Goal: Use online tool/utility: Utilize a website feature to perform a specific function

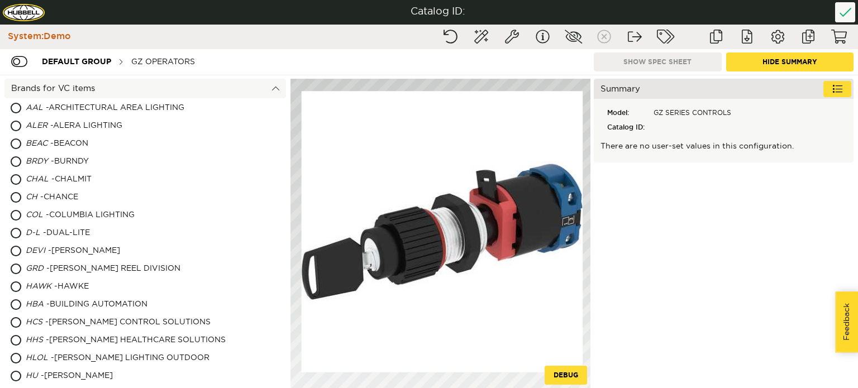
drag, startPoint x: 515, startPoint y: 188, endPoint x: 467, endPoint y: 198, distance: 49.2
click at [430, 201] on image at bounding box center [443, 232] width 282 height 282
drag, startPoint x: 409, startPoint y: 245, endPoint x: 478, endPoint y: 250, distance: 69.5
click at [475, 258] on image at bounding box center [443, 232] width 282 height 282
click at [411, 168] on image at bounding box center [443, 232] width 282 height 282
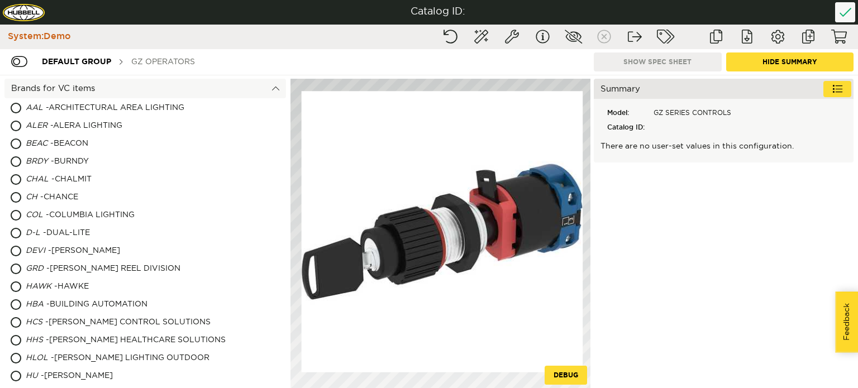
click at [141, 62] on div "GZ OPERATORS" at bounding box center [163, 61] width 75 height 21
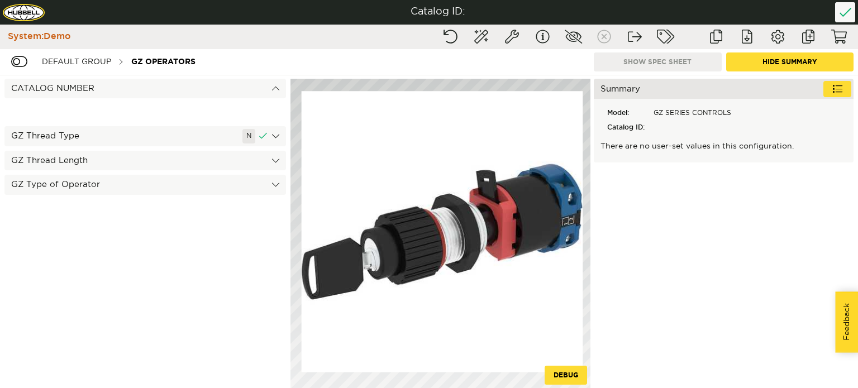
click at [83, 134] on div "GZ Thread Type N" at bounding box center [145, 136] width 282 height 20
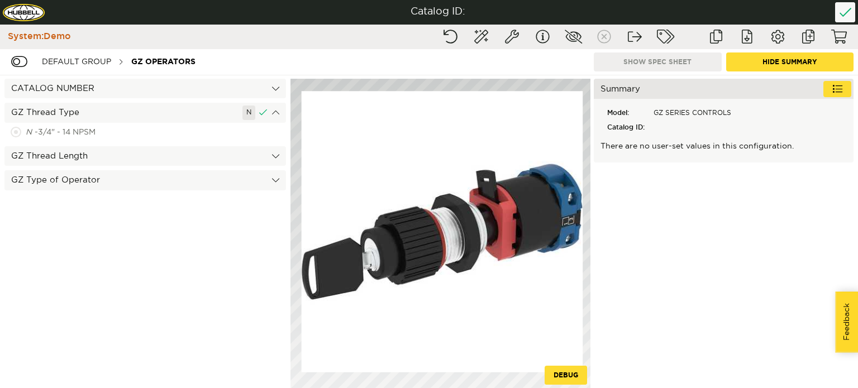
click at [42, 159] on div "GZ Thread Length" at bounding box center [145, 156] width 282 height 20
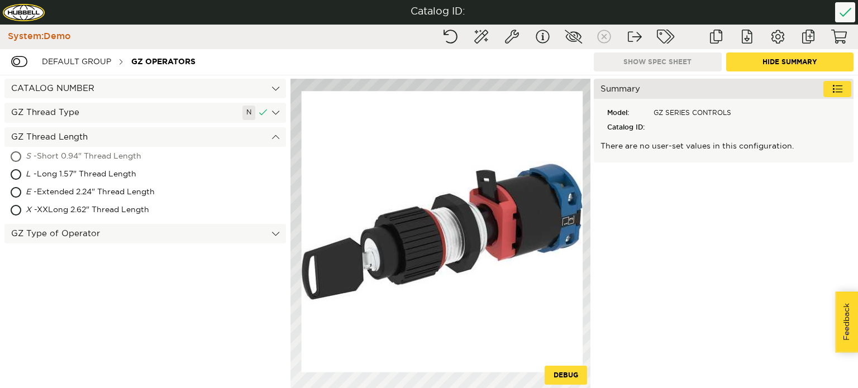
click at [17, 155] on div "S - Short 0.94" Thread Length" at bounding box center [145, 157] width 282 height 18
click at [127, 238] on div "GZ Type of Operator" at bounding box center [145, 234] width 282 height 20
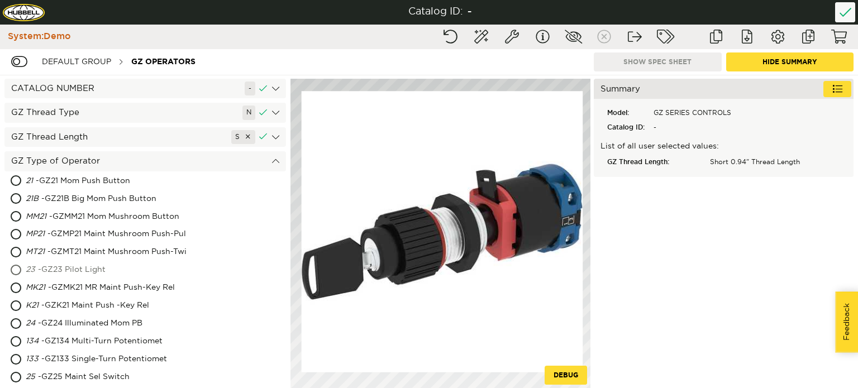
click at [17, 268] on div "23 - GZ23 Pilot Light" at bounding box center [145, 271] width 282 height 18
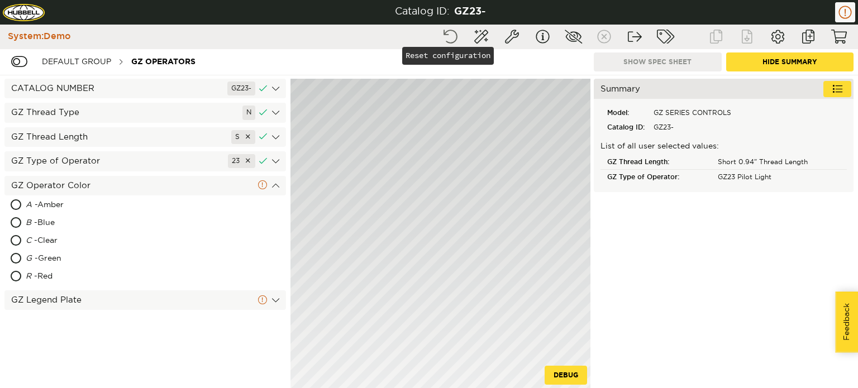
click at [449, 42] on button "Reset configuration" at bounding box center [450, 37] width 28 height 20
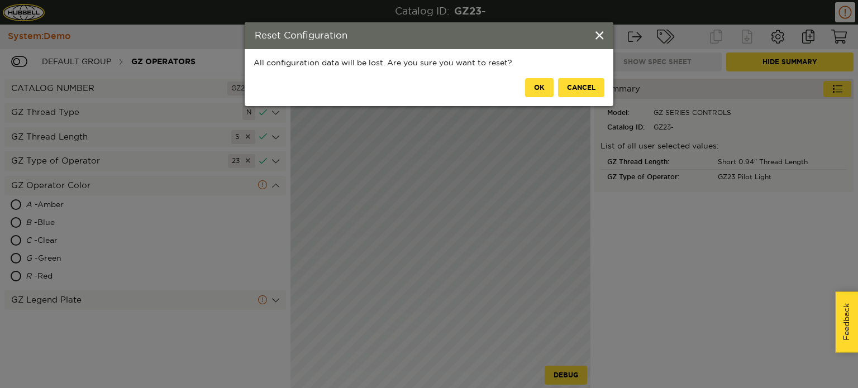
click at [577, 90] on button "Cancel" at bounding box center [581, 87] width 46 height 19
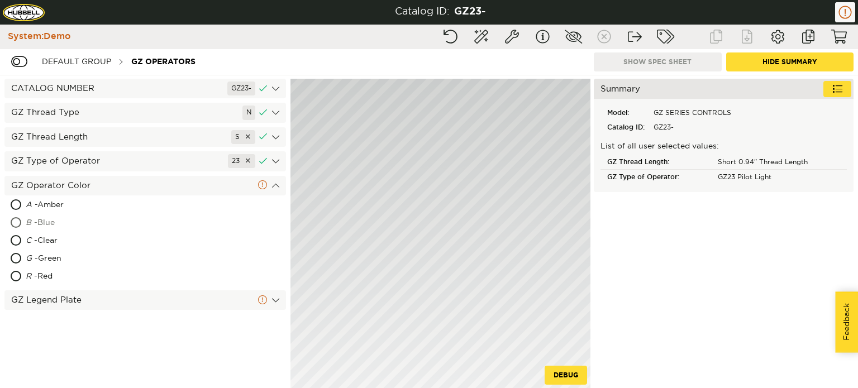
click at [40, 224] on div "B - Blue" at bounding box center [94, 224] width 137 height 18
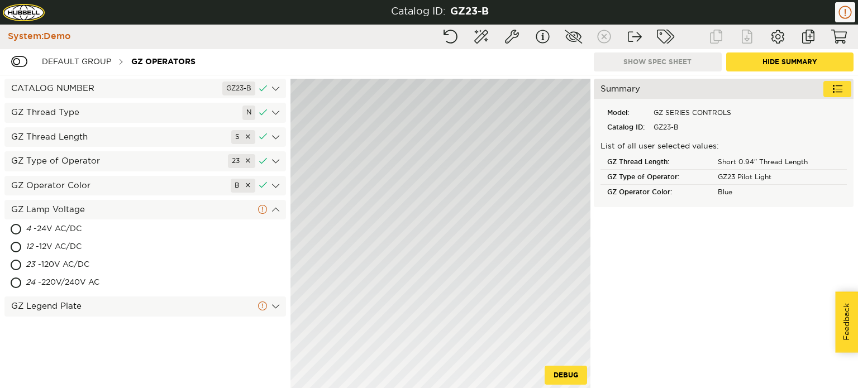
click at [175, 162] on div "GZ Type of Operator 23" at bounding box center [145, 161] width 282 height 20
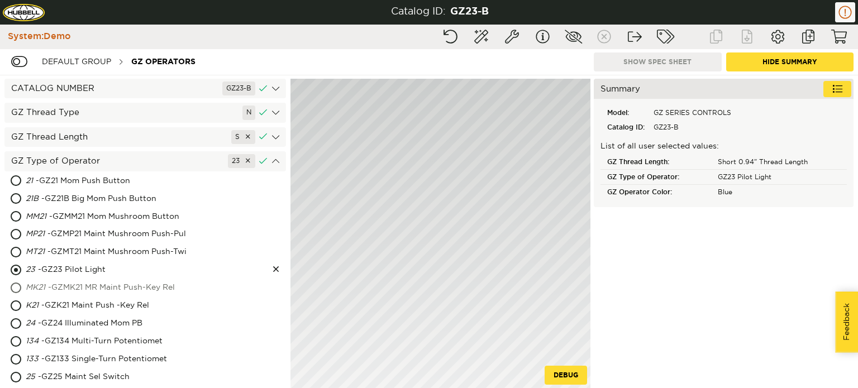
click at [16, 283] on div "MK21 - GZMK21 MR Maint Push-Key Rel" at bounding box center [145, 288] width 282 height 18
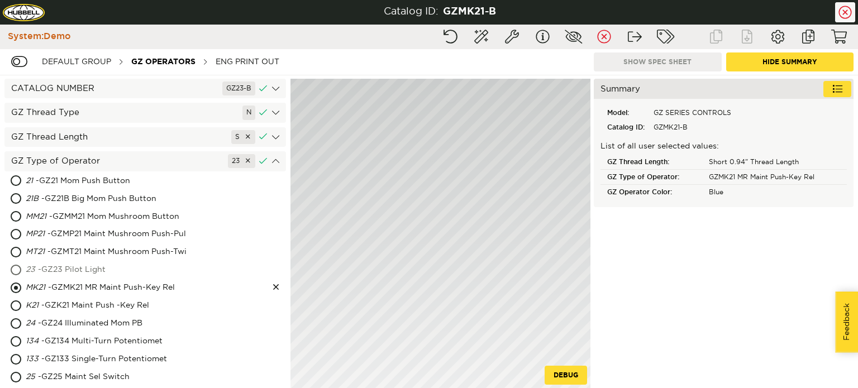
click at [19, 270] on div "23 - GZ23 Pilot Light" at bounding box center [145, 271] width 282 height 18
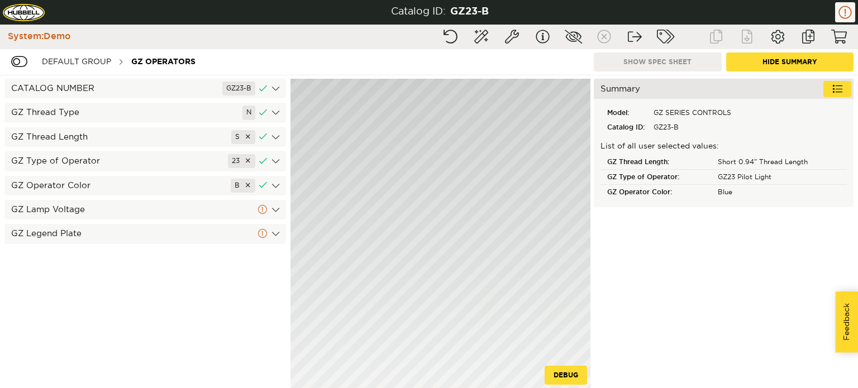
click at [86, 212] on div "GZ Lamp Voltage" at bounding box center [145, 210] width 282 height 20
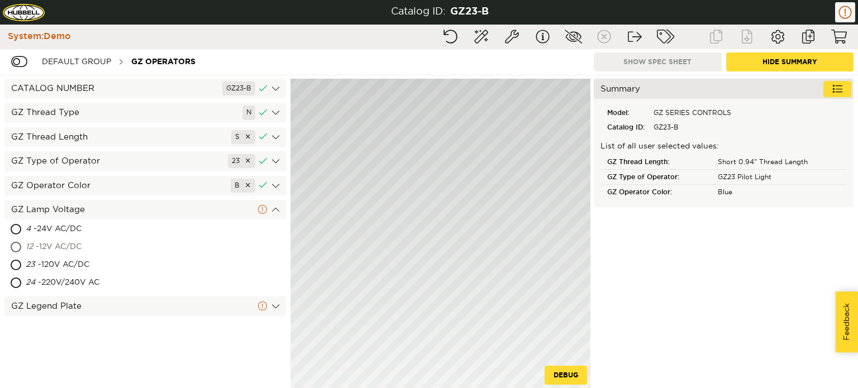
click at [16, 250] on div "12 - 12V AC/DC" at bounding box center [145, 248] width 282 height 18
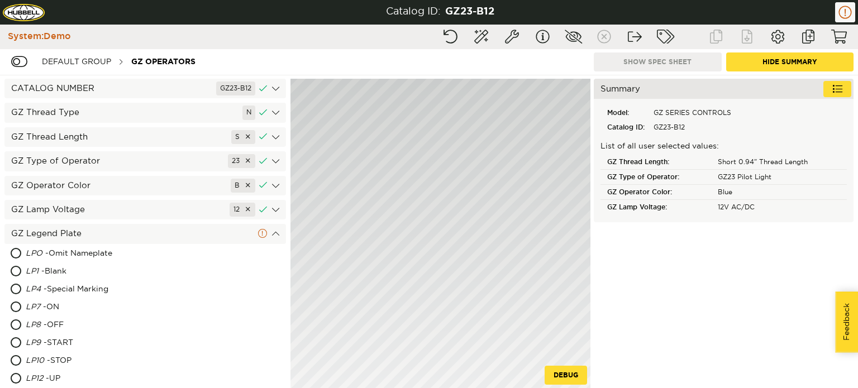
click at [108, 136] on div "GZ Thread Length S" at bounding box center [145, 137] width 282 height 20
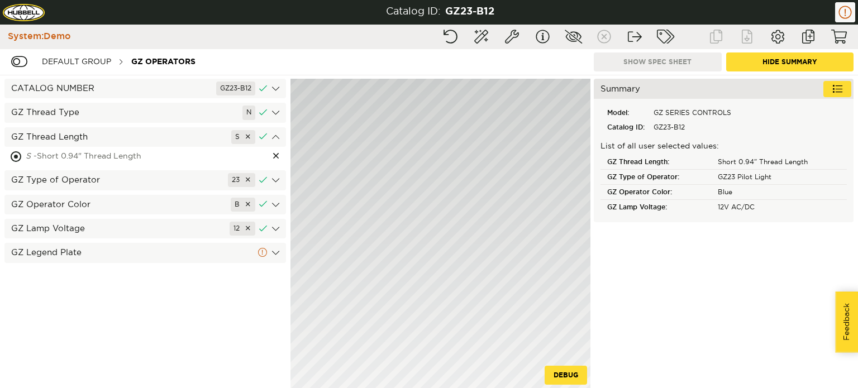
click at [18, 156] on div "S - Short 0.94" Thread Length" at bounding box center [145, 157] width 282 height 18
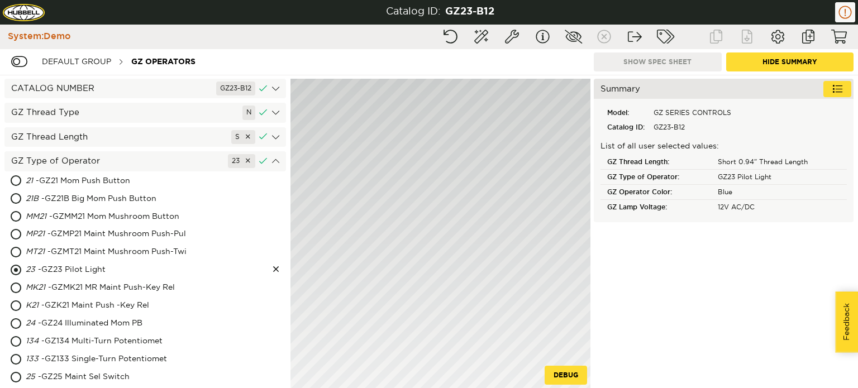
click at [101, 134] on div "GZ Thread Length S" at bounding box center [145, 137] width 282 height 20
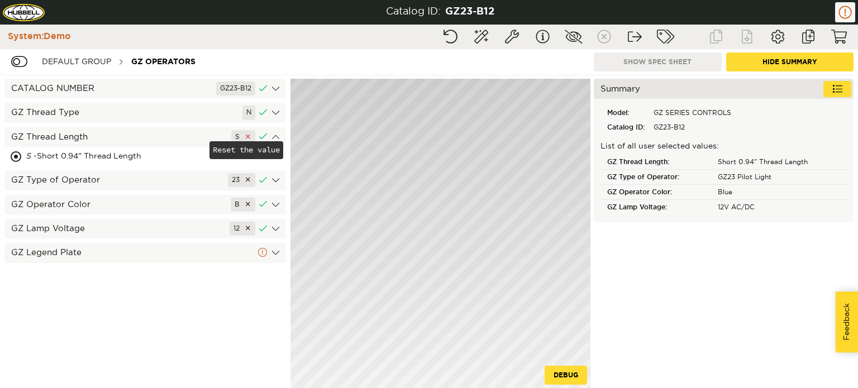
click at [247, 0] on body "Catalog ID: GZ23-B12 Reset configuration Completion wizard System info Show ids…" at bounding box center [429, 0] width 858 height 0
click at [248, 136] on div at bounding box center [248, 136] width 7 height 9
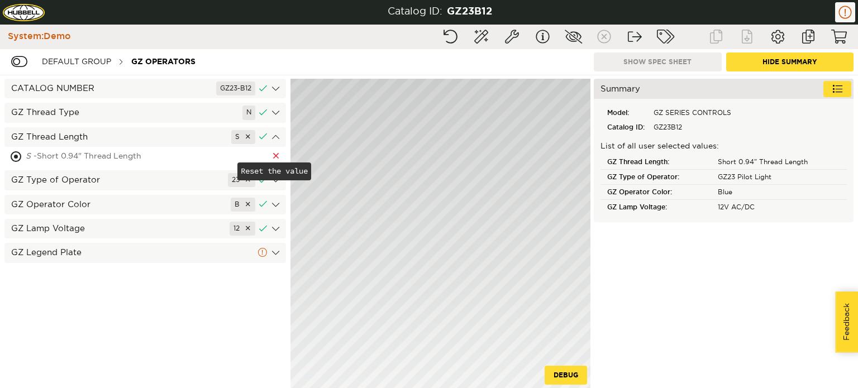
click at [279, 156] on div at bounding box center [276, 156] width 11 height 11
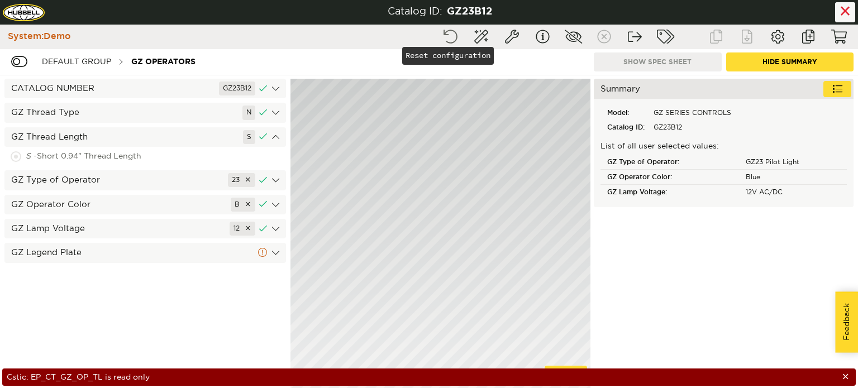
click at [456, 33] on button "Reset configuration" at bounding box center [450, 37] width 28 height 20
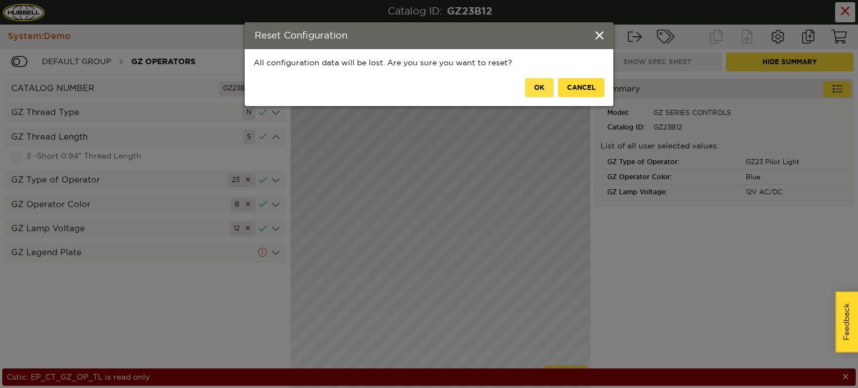
click at [543, 85] on button "OK" at bounding box center [539, 87] width 29 height 19
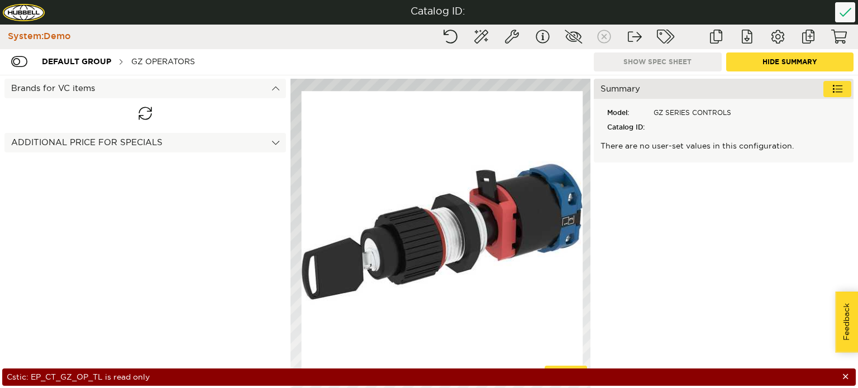
drag, startPoint x: 480, startPoint y: 345, endPoint x: 496, endPoint y: 353, distance: 17.8
click at [496, 353] on image at bounding box center [443, 232] width 282 height 282
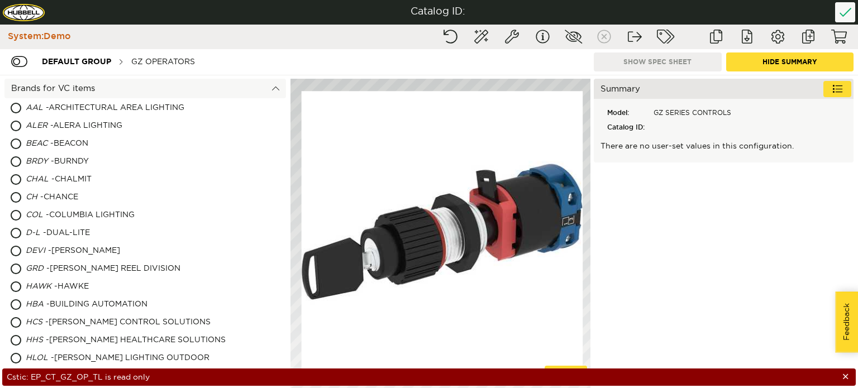
drag, startPoint x: 444, startPoint y: 249, endPoint x: 453, endPoint y: 269, distance: 22.0
click at [452, 267] on image at bounding box center [443, 232] width 282 height 282
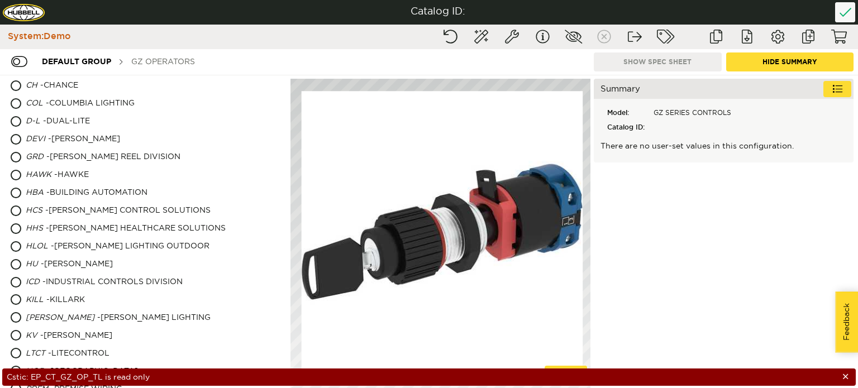
click at [179, 55] on div "GZ OPERATORS" at bounding box center [163, 61] width 75 height 21
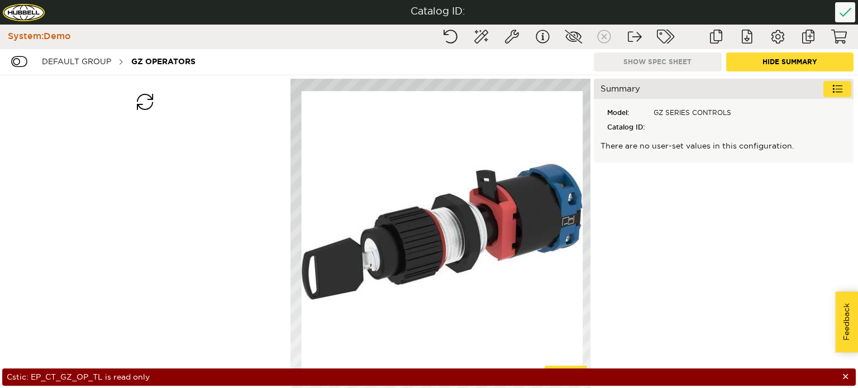
scroll to position [0, 0]
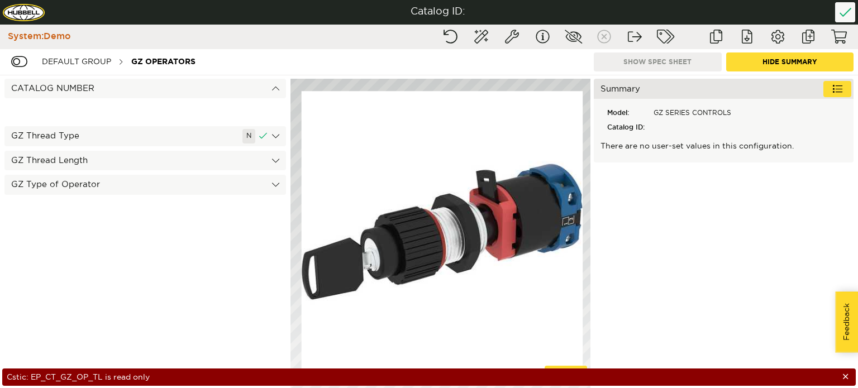
click at [69, 132] on div "GZ Thread Type N" at bounding box center [145, 136] width 282 height 20
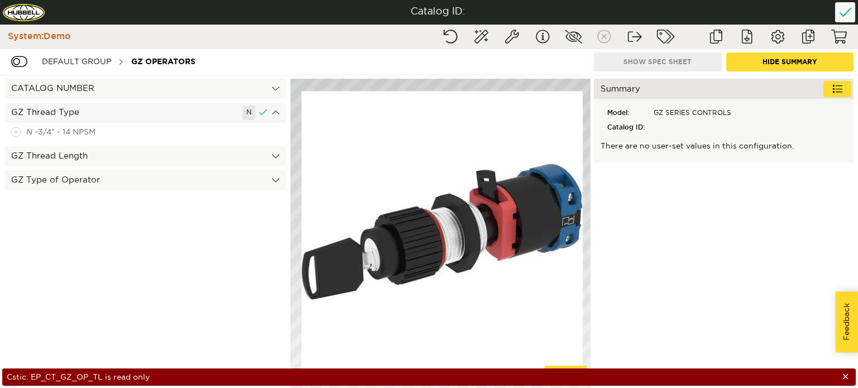
click at [72, 151] on div "GZ Thread Length" at bounding box center [145, 156] width 282 height 20
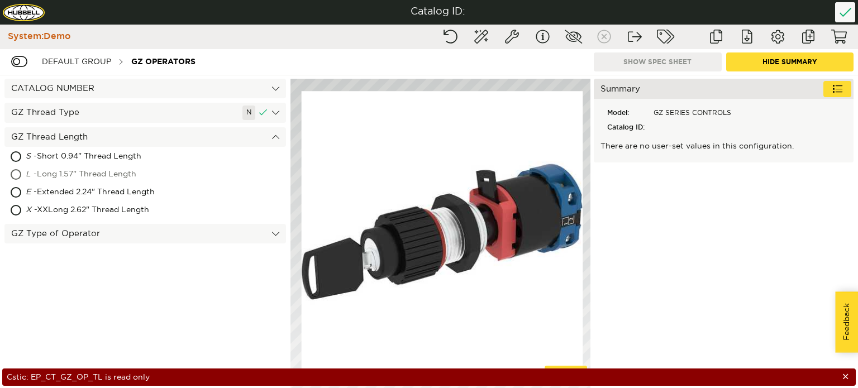
click at [19, 175] on div "L - Long 1.57" Thread Length" at bounding box center [145, 175] width 282 height 18
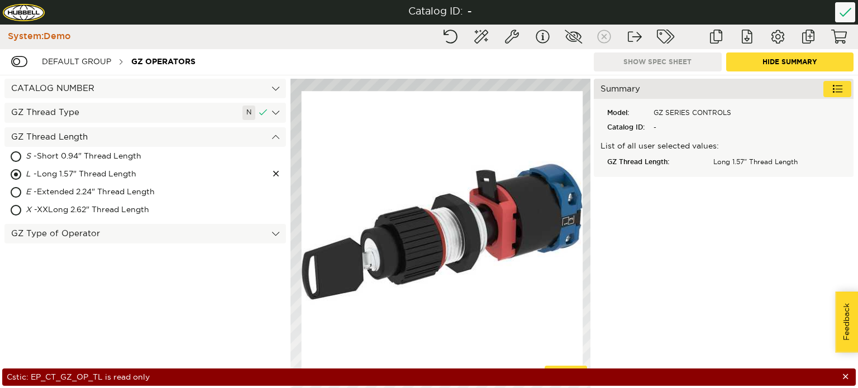
click at [96, 230] on div "GZ Type of Operator" at bounding box center [145, 234] width 282 height 20
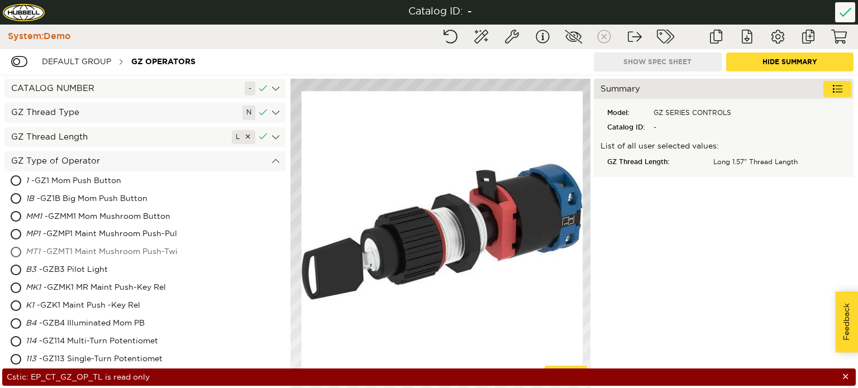
click at [16, 253] on div "MT1 - GZMT1 Maint Mushroom Push-Twi" at bounding box center [145, 253] width 282 height 18
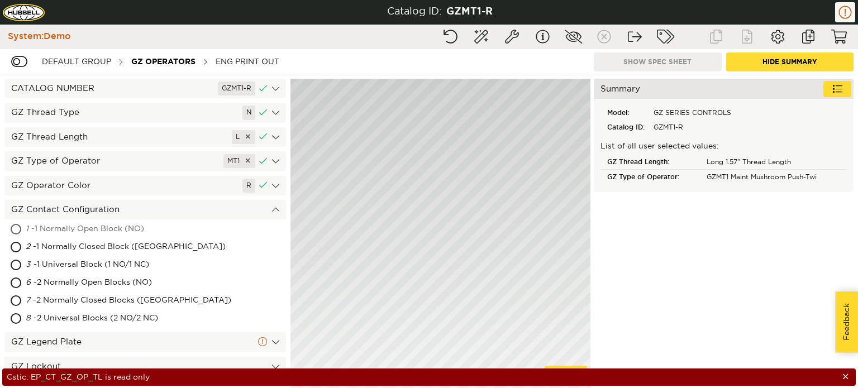
click at [16, 235] on div "1 - 1 Normally Open Block (NO)" at bounding box center [145, 230] width 282 height 18
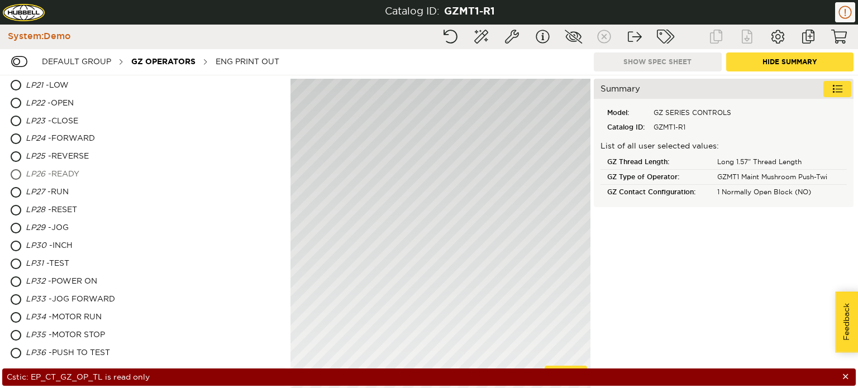
scroll to position [486, 0]
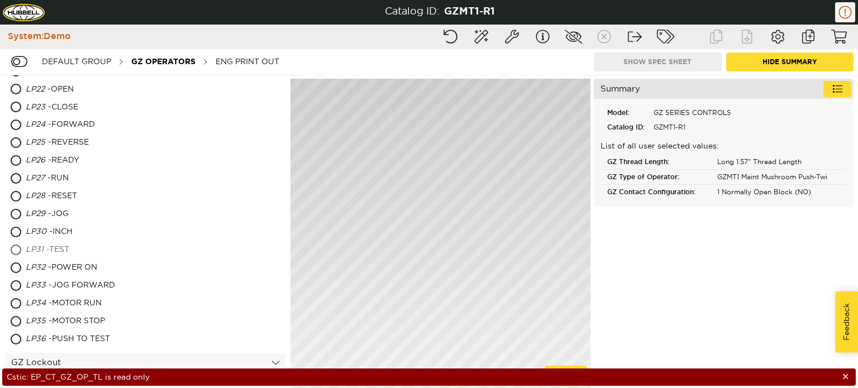
click at [17, 249] on div "LP31 - TEST" at bounding box center [145, 250] width 282 height 18
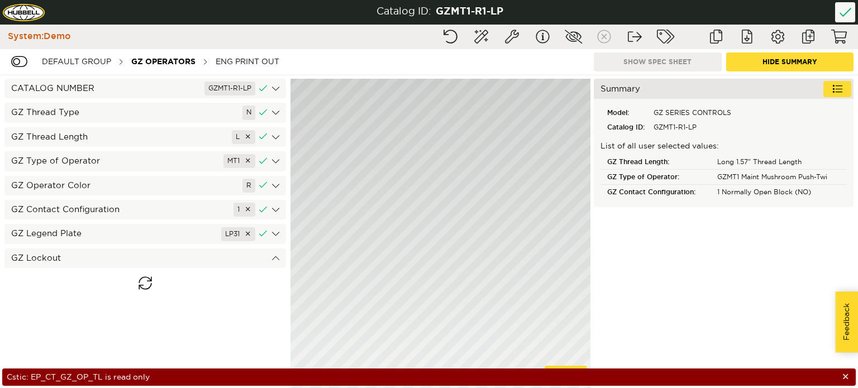
scroll to position [0, 0]
click at [99, 279] on div "TP - Lockout for Twist Release" at bounding box center [116, 278] width 181 height 18
